Goal: Information Seeking & Learning: Find specific fact

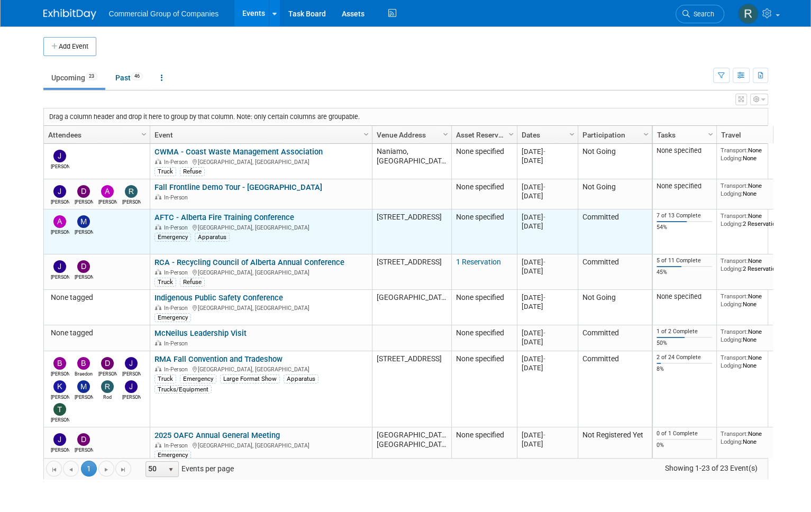
click at [256, 217] on link "AFTC - Alberta Fire Training Conference" at bounding box center [224, 218] width 140 height 10
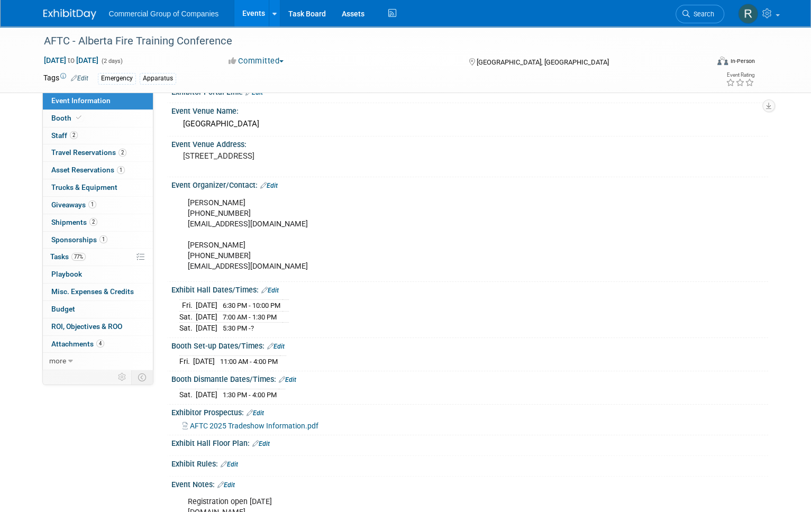
scroll to position [57, 0]
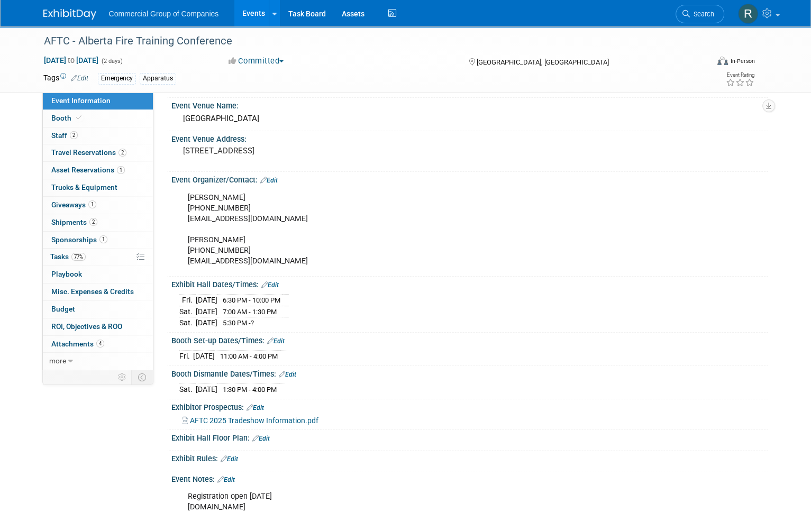
click at [133, 432] on div "Event Information Event Info Booth Booth 2 Staff 2 Staff 2 Travel Reservations …" at bounding box center [405, 245] width 740 height 553
drag, startPoint x: 183, startPoint y: 150, endPoint x: 308, endPoint y: 159, distance: 125.1
click at [308, 155] on pre "[STREET_ADDRESS]" at bounding box center [295, 151] width 225 height 10
